Goal: Task Accomplishment & Management: Manage account settings

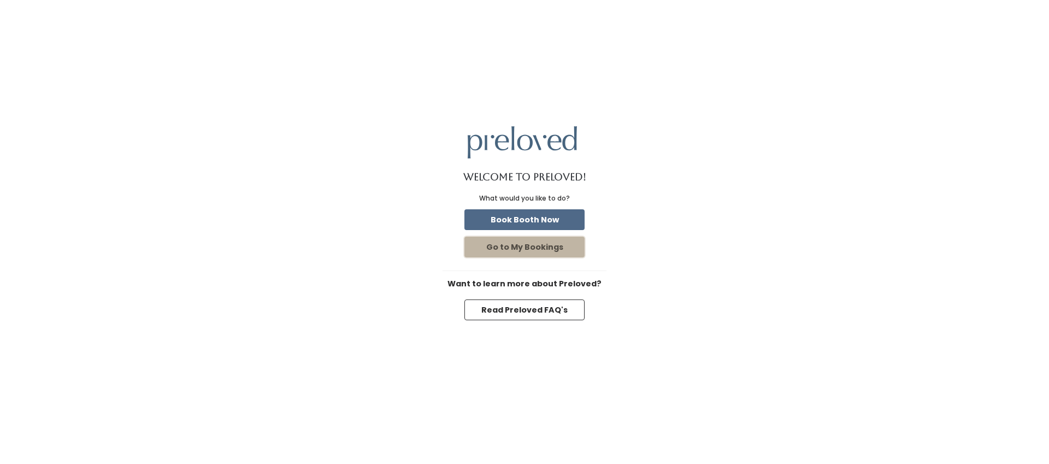
click at [542, 249] on button "Go to My Bookings" at bounding box center [524, 246] width 120 height 21
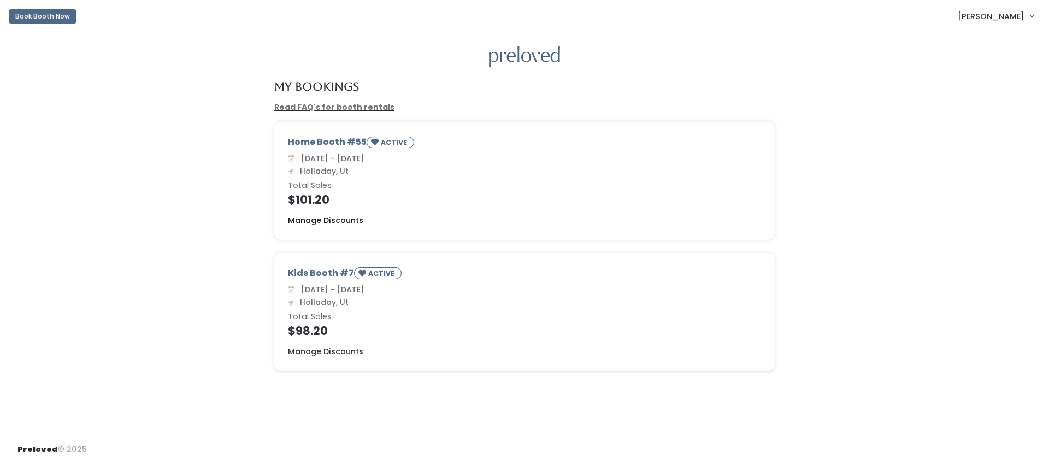
click at [348, 220] on u "Manage Discounts" at bounding box center [325, 220] width 75 height 11
click at [342, 350] on u "Manage Discounts" at bounding box center [325, 351] width 75 height 11
